Goal: Task Accomplishment & Management: Use online tool/utility

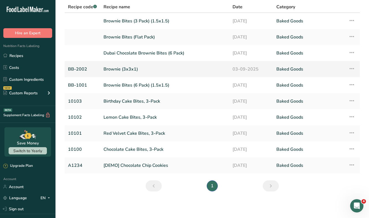
click at [116, 71] on link "Brownie (3x3x1)" at bounding box center [164, 69] width 122 height 12
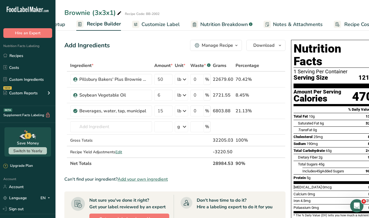
scroll to position [0, 58]
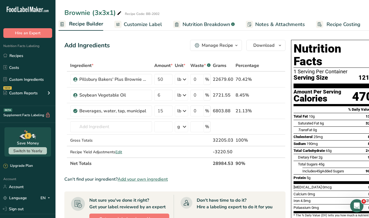
click at [331, 25] on span "Recipe Costing" at bounding box center [343, 24] width 34 height 7
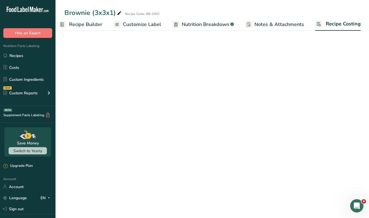
select select "12"
select select "5"
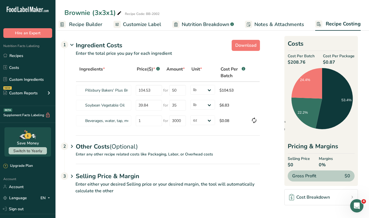
click at [160, 152] on p "Enter any other recipe related costs like Packaging, Labor, or Overhead costs" at bounding box center [162, 158] width 195 height 12
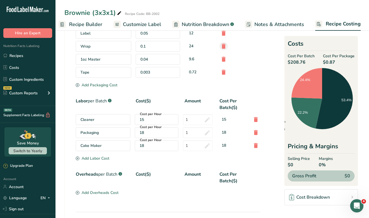
scroll to position [191, 0]
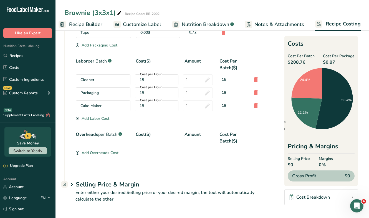
click at [160, 97] on div "Cost per Hour 18" at bounding box center [157, 93] width 44 height 11
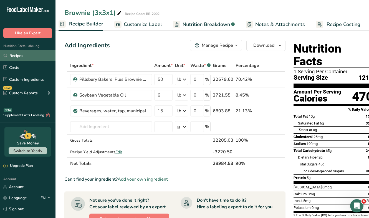
click at [28, 55] on link "Recipes" at bounding box center [27, 55] width 55 height 11
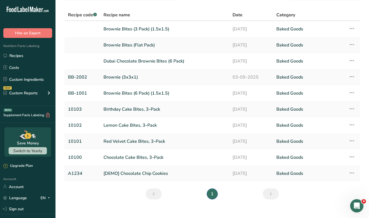
scroll to position [40, 0]
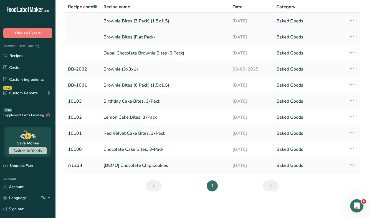
click at [126, 19] on link "Brownie Bites (3 Pack) (1.5x1.5)" at bounding box center [164, 21] width 122 height 12
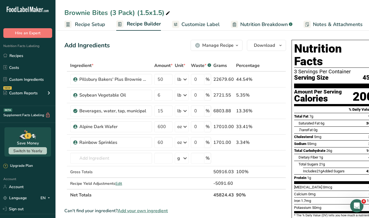
scroll to position [0, 58]
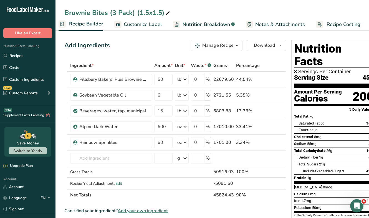
click at [346, 22] on span "Recipe Costing" at bounding box center [343, 24] width 34 height 7
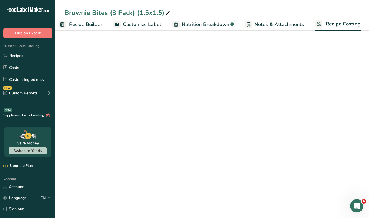
select select "12"
select select "5"
select select "12"
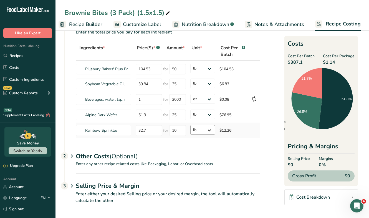
scroll to position [23, 0]
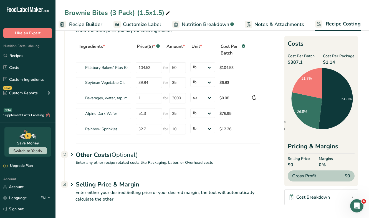
click at [124, 155] on span "(Optional)" at bounding box center [123, 155] width 28 height 8
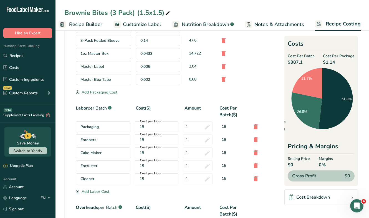
scroll to position [193, 0]
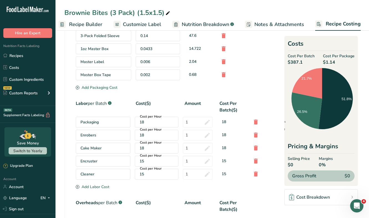
click at [102, 72] on div "Master Box Tape" at bounding box center [103, 75] width 55 height 11
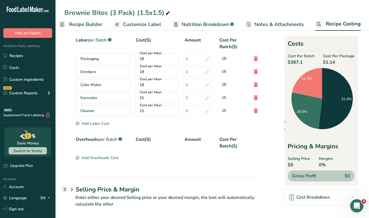
scroll to position [262, 0]
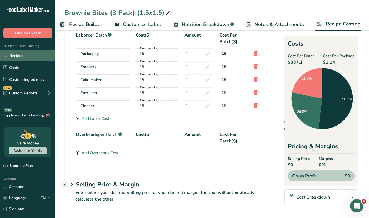
click at [14, 51] on link "Recipes" at bounding box center [27, 55] width 55 height 11
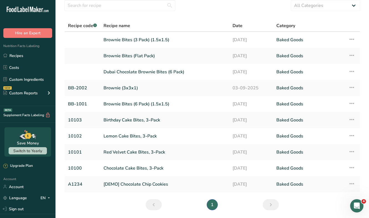
scroll to position [31, 0]
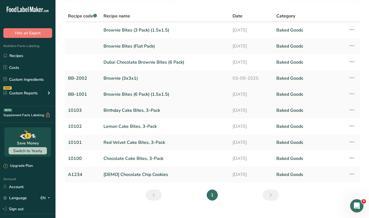
click at [113, 92] on link "Brownie Bites (6 Pack) (1.5x1.5)" at bounding box center [164, 95] width 122 height 12
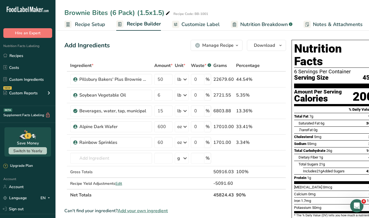
scroll to position [0, 58]
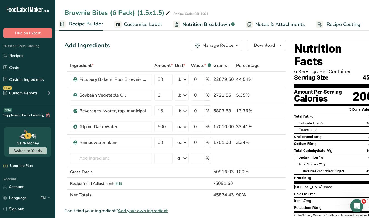
click at [328, 25] on span "Recipe Costing" at bounding box center [343, 24] width 34 height 7
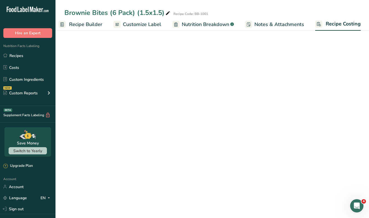
select select "12"
select select "5"
select select "12"
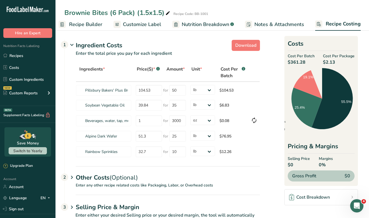
scroll to position [23, 0]
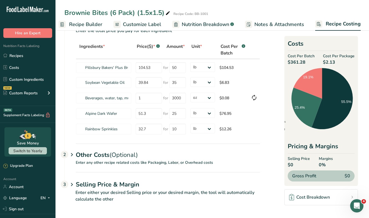
click at [139, 152] on div "Other Costs (Optional) 2" at bounding box center [168, 152] width 184 height 16
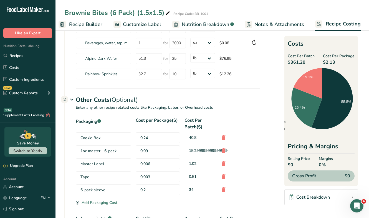
scroll to position [0, 0]
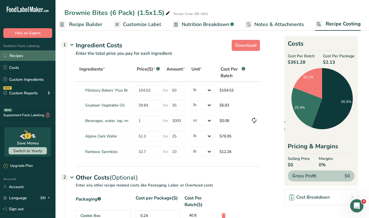
click at [31, 54] on link "Recipes" at bounding box center [27, 55] width 55 height 11
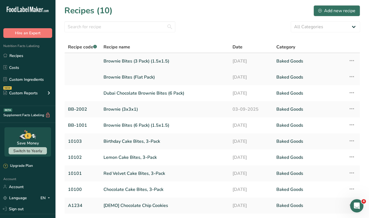
click at [129, 63] on link "Brownie Bites (3 Pack) (1.5x1.5)" at bounding box center [164, 61] width 122 height 12
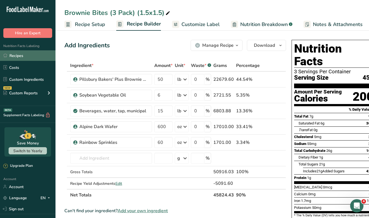
click at [14, 54] on link "Recipes" at bounding box center [27, 55] width 55 height 11
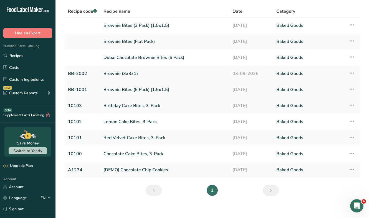
scroll to position [40, 0]
